Goal: Task Accomplishment & Management: Use online tool/utility

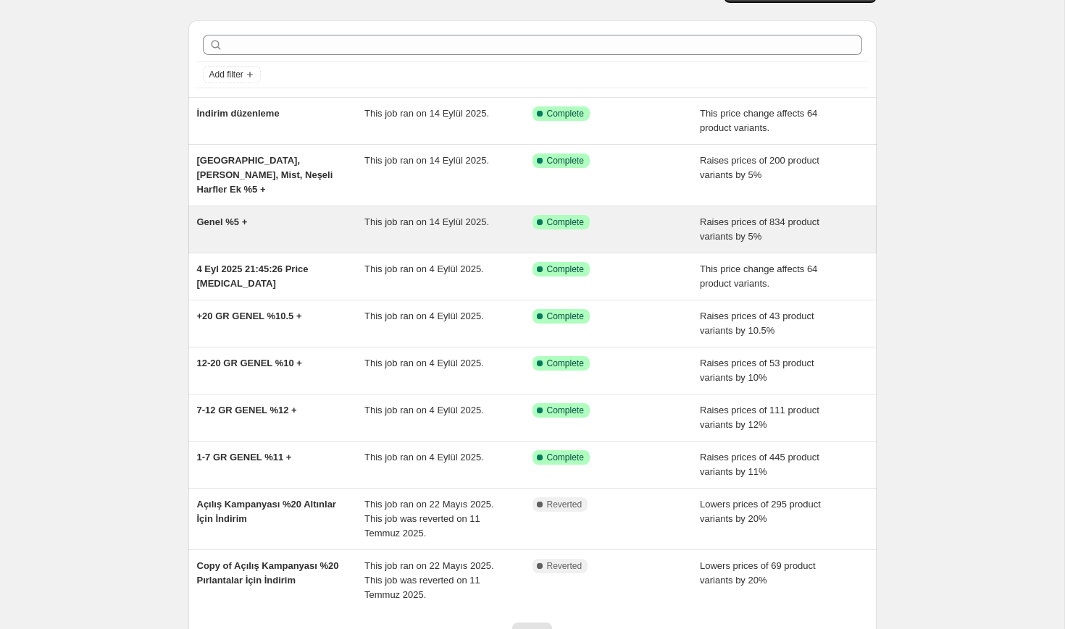
scroll to position [39, 0]
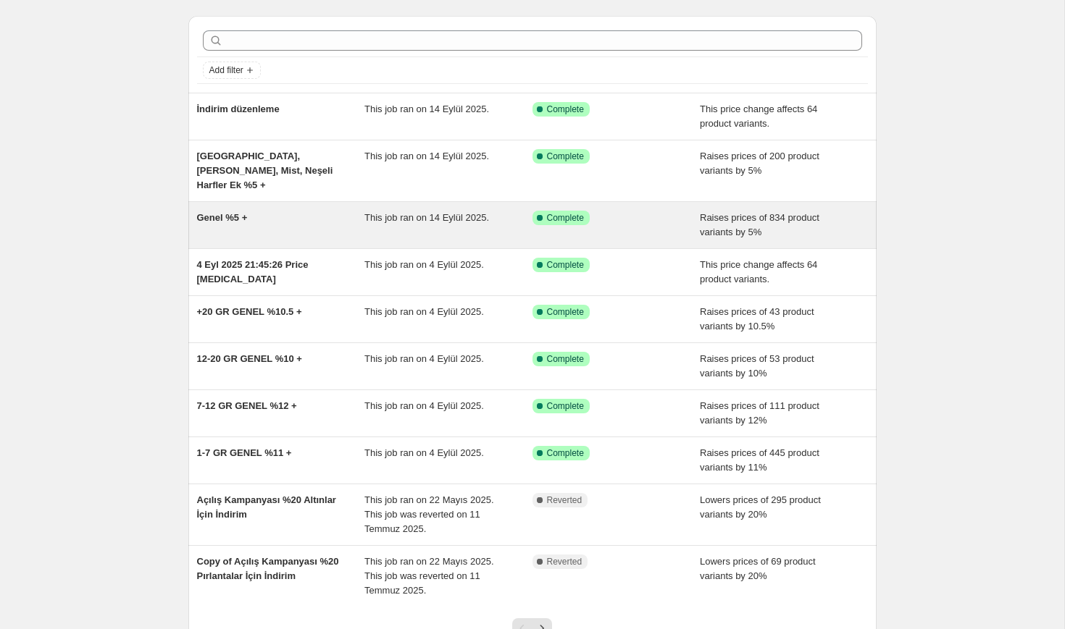
click at [322, 211] on div "Genel %5 +" at bounding box center [281, 225] width 168 height 29
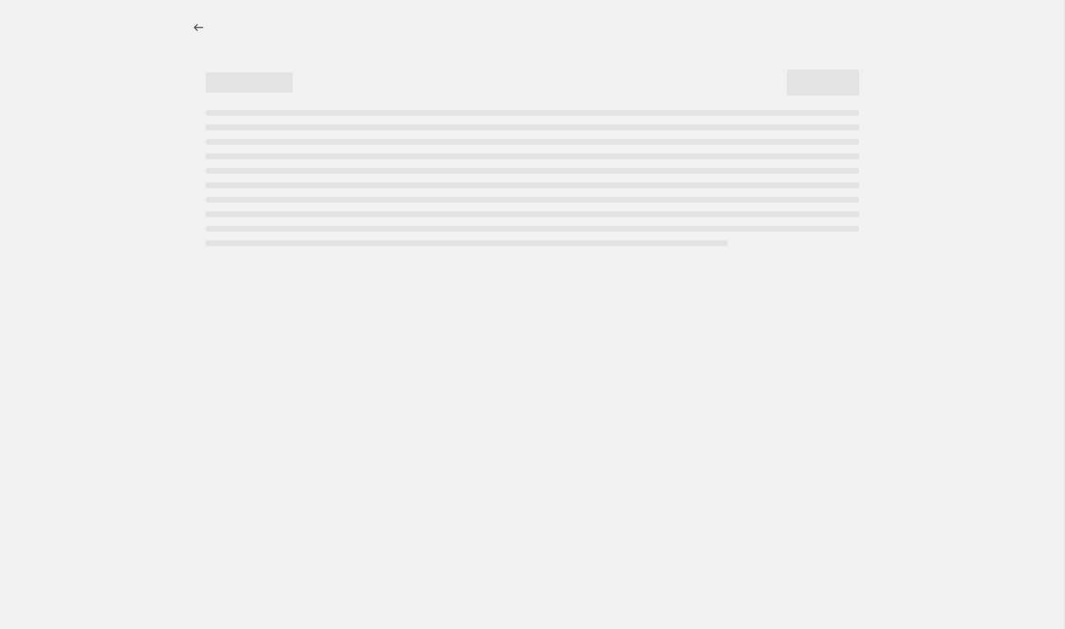
select select "percentage"
select select "no_change"
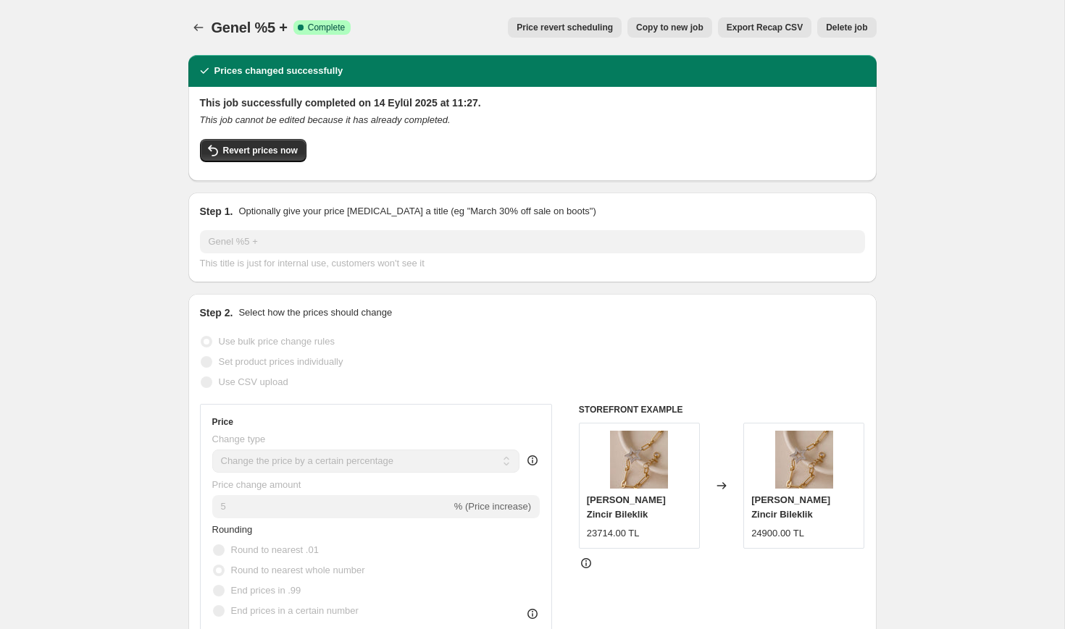
click at [695, 31] on span "Copy to new job" at bounding box center [669, 28] width 67 height 12
select select "percentage"
select select "no_change"
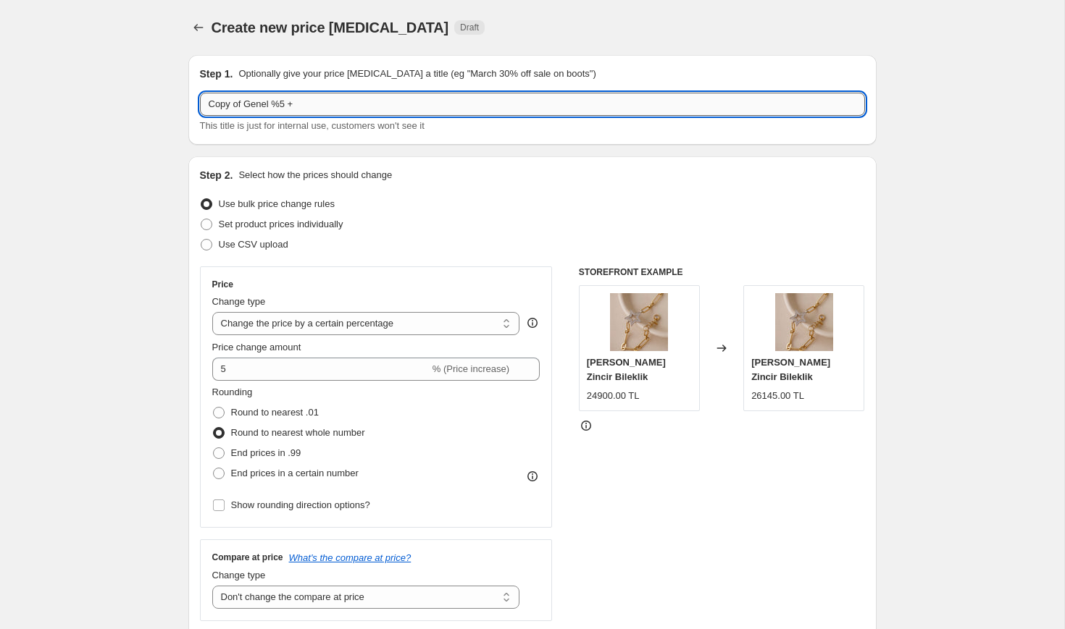
click at [285, 100] on input "Copy of Genel %5 +" at bounding box center [532, 104] width 665 height 23
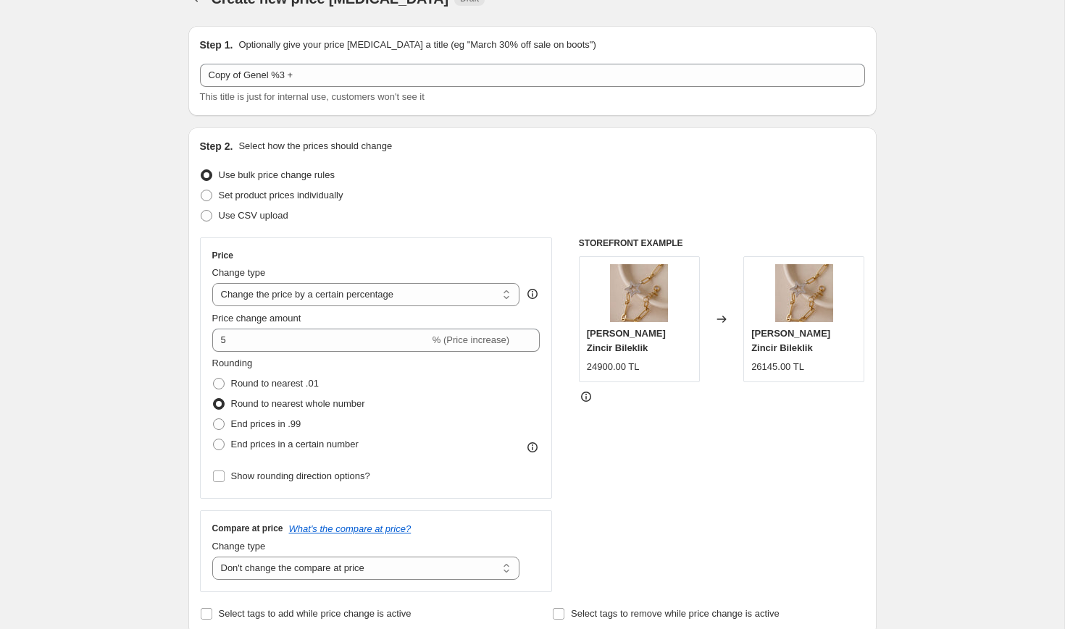
scroll to position [48, 0]
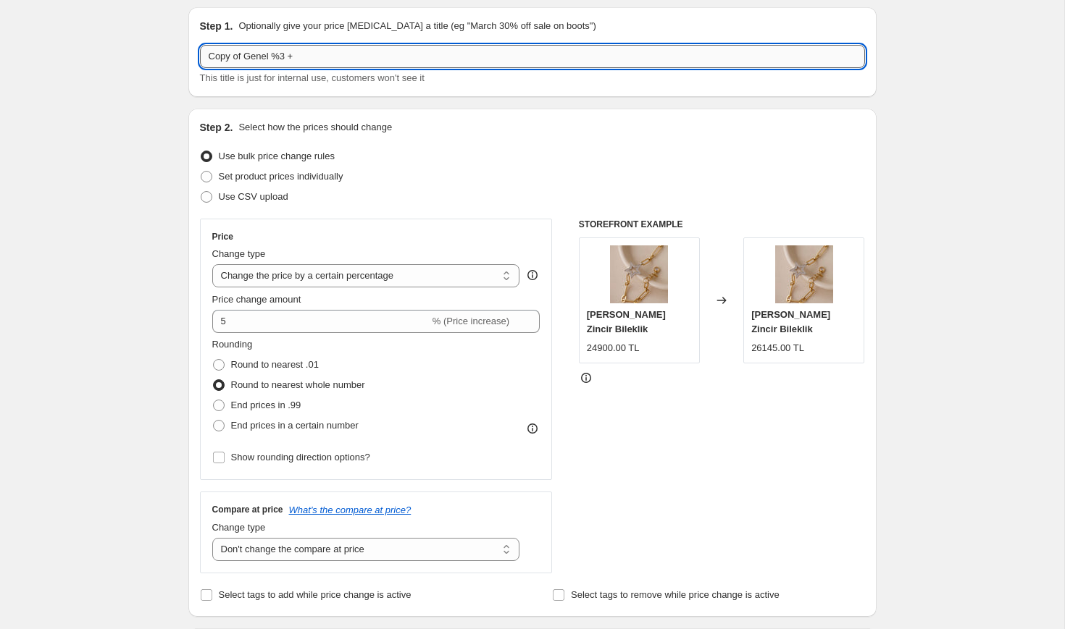
click at [246, 59] on input "Copy of Genel %3 +" at bounding box center [532, 56] width 665 height 23
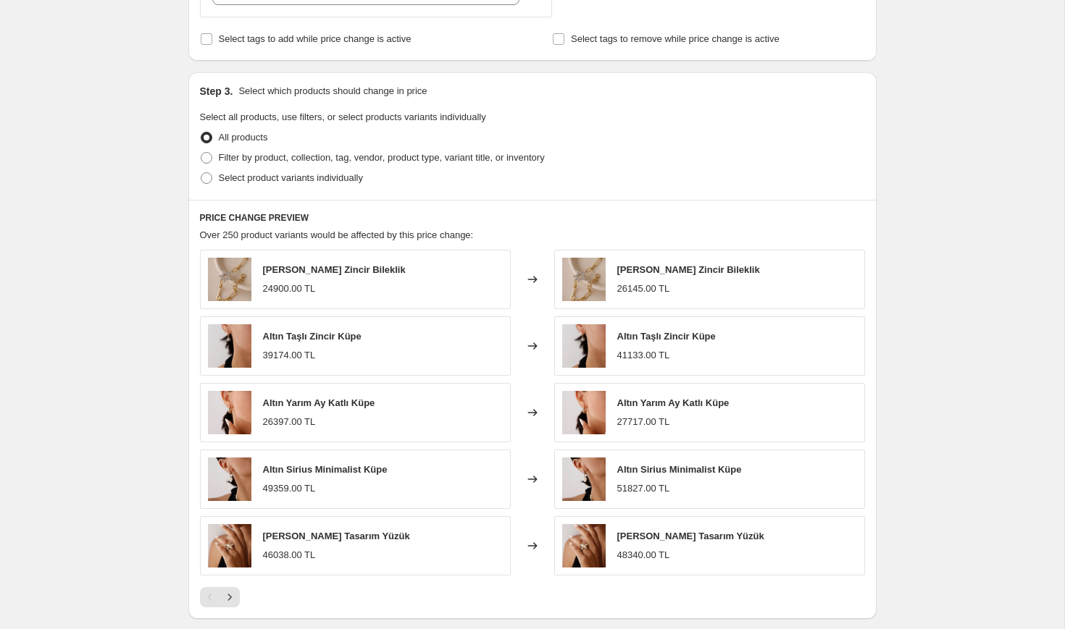
scroll to position [818, 0]
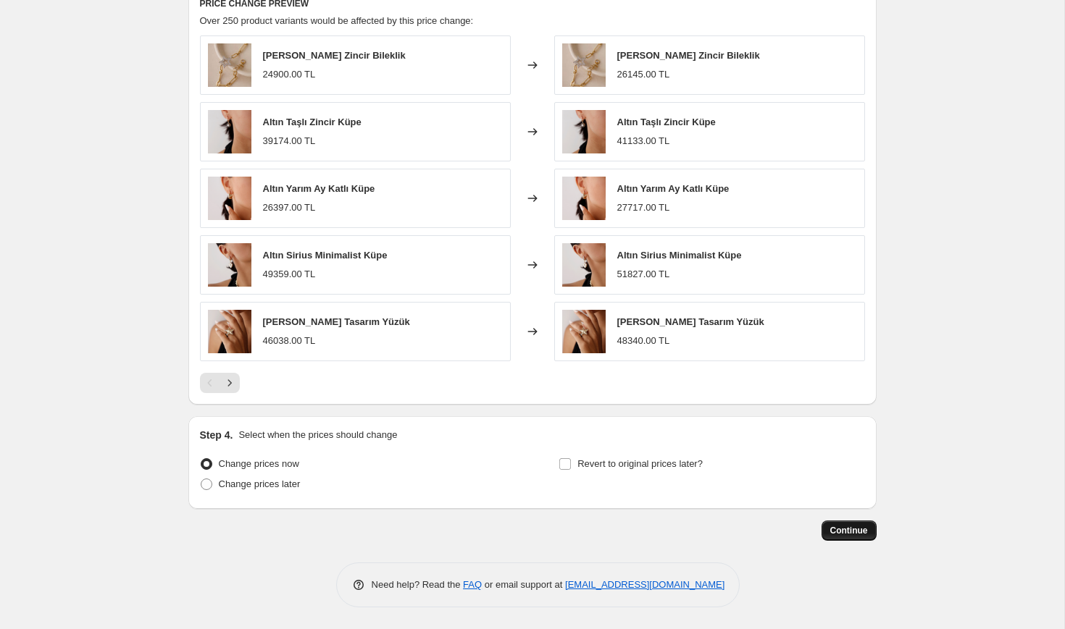
type input "300925 1Genel %3 +"
click at [845, 529] on span "Continue" at bounding box center [849, 531] width 38 height 12
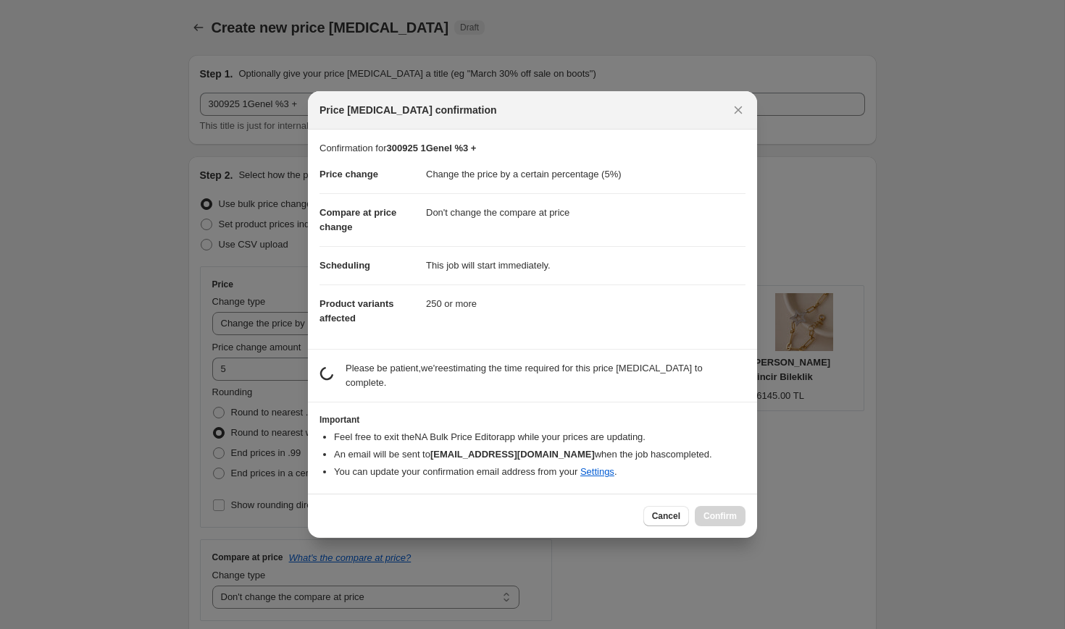
scroll to position [0, 0]
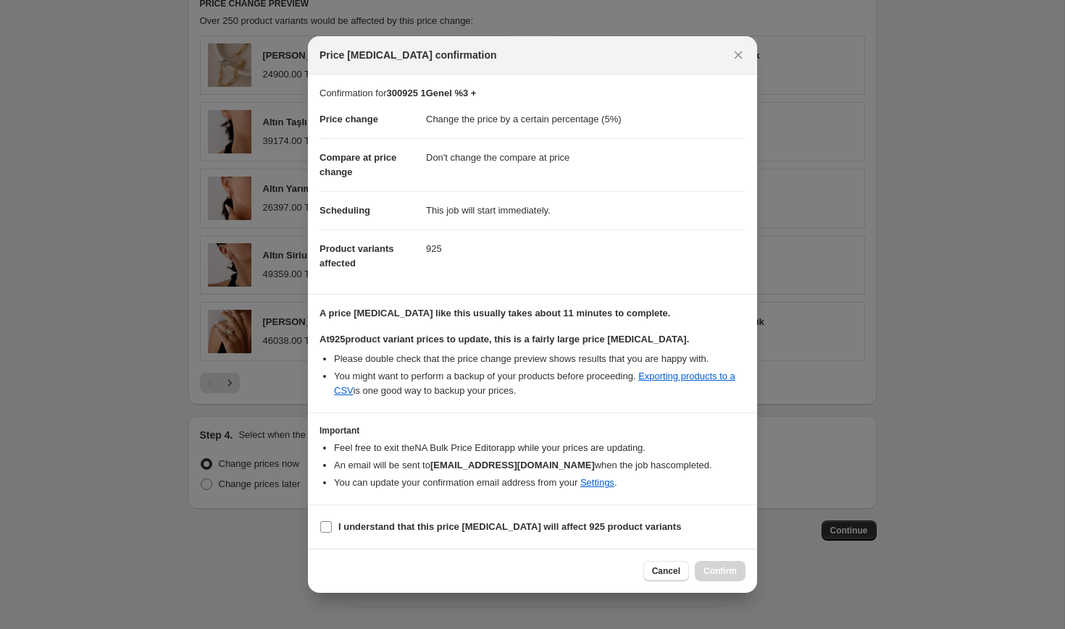
click at [458, 522] on b "I understand that this price change job will affect 925 product variants" at bounding box center [509, 527] width 343 height 11
click at [332, 522] on input "I understand that this price change job will affect 925 product variants" at bounding box center [326, 528] width 12 height 12
checkbox input "true"
click at [721, 566] on button "Confirm" at bounding box center [720, 571] width 51 height 20
